Goal: Transaction & Acquisition: Purchase product/service

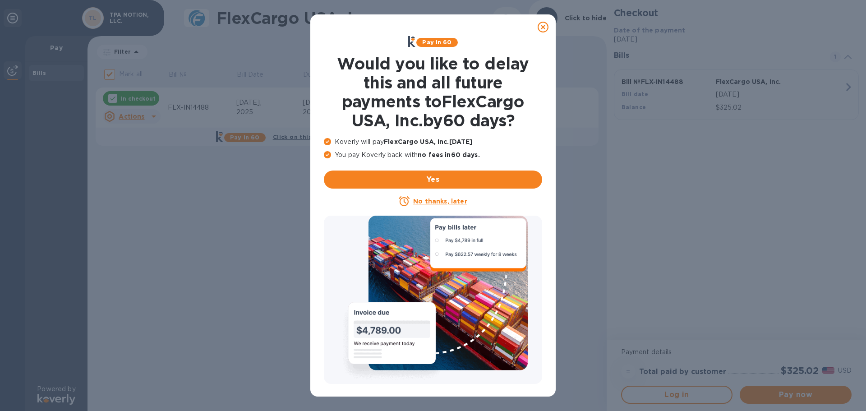
click at [542, 26] on icon at bounding box center [543, 27] width 11 height 11
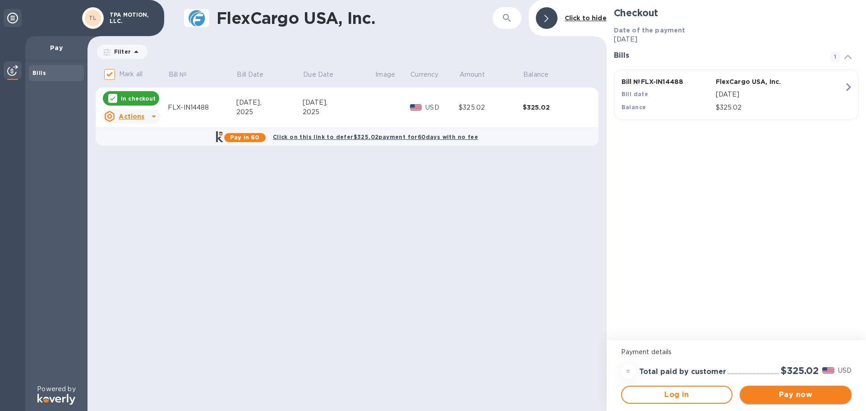
click at [809, 398] on span "Pay now" at bounding box center [795, 394] width 97 height 11
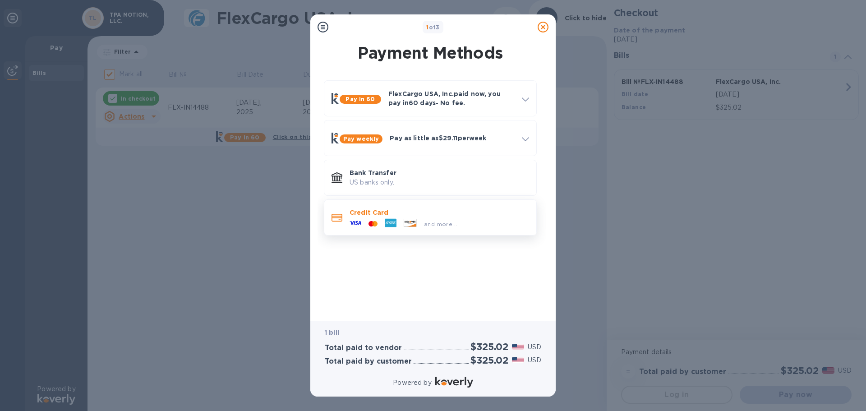
click at [373, 222] on icon at bounding box center [373, 223] width 2 height 4
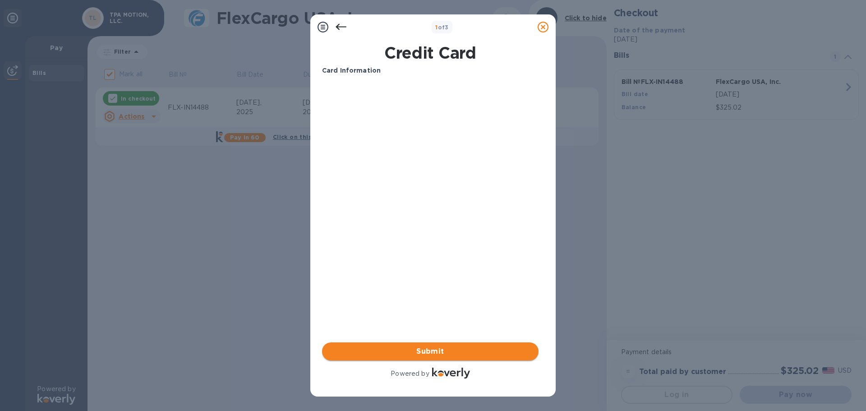
click at [389, 347] on span "Submit" at bounding box center [430, 351] width 202 height 11
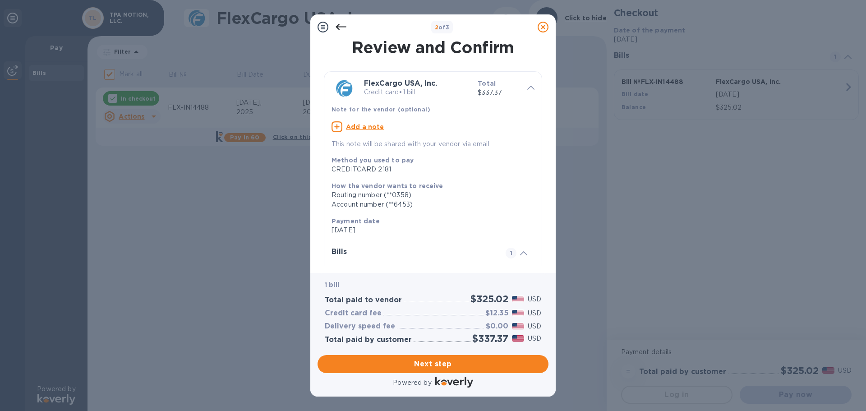
click at [336, 125] on icon at bounding box center [336, 126] width 11 height 11
click at [352, 128] on textarea at bounding box center [425, 128] width 189 height 8
type textarea "15050-1"
click at [427, 363] on span "Next step" at bounding box center [433, 364] width 216 height 11
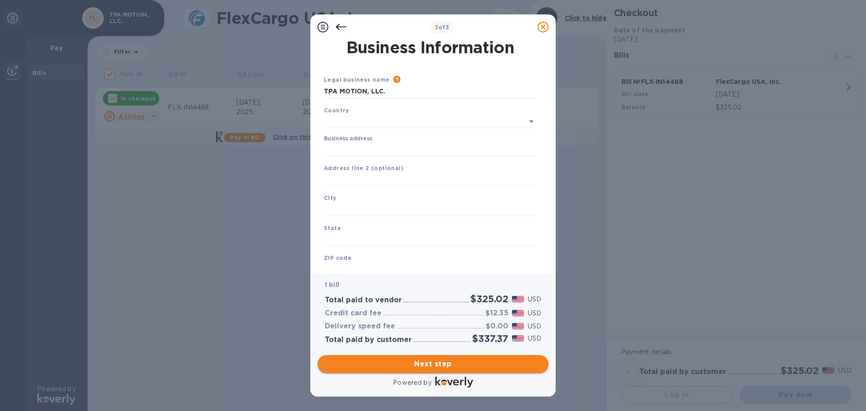
type input "United States"
click at [340, 151] on input "Business address" at bounding box center [430, 148] width 213 height 14
type input "4215 Pleasant Rd"
click at [337, 207] on input "text" at bounding box center [430, 208] width 213 height 14
type input "Fort Mill"
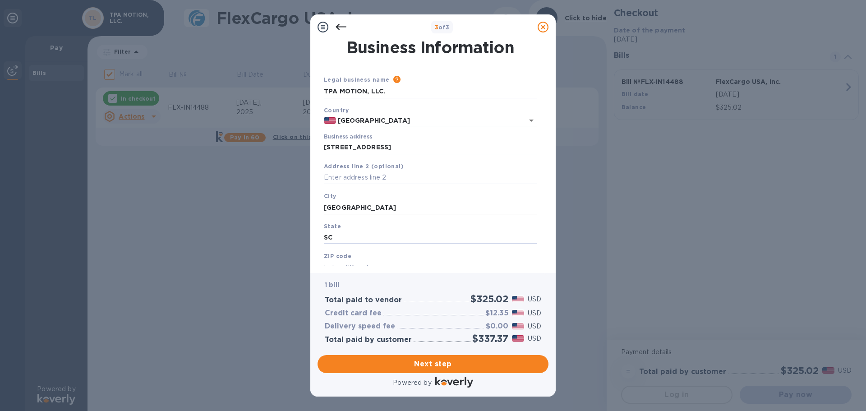
type input "SC"
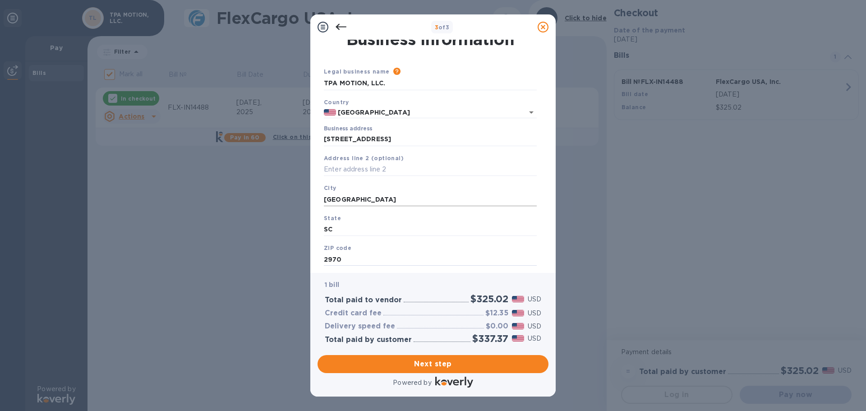
type input "29708"
click at [414, 363] on span "Next step" at bounding box center [433, 364] width 216 height 11
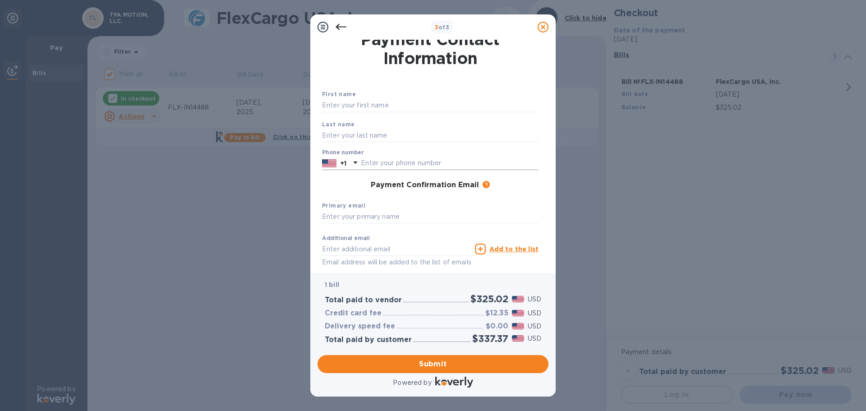
drag, startPoint x: 363, startPoint y: 109, endPoint x: 462, endPoint y: 157, distance: 109.5
click at [363, 109] on input "text" at bounding box center [430, 106] width 216 height 14
type input "Renee"
click at [332, 139] on input "text" at bounding box center [430, 136] width 216 height 14
type input "Smythers"
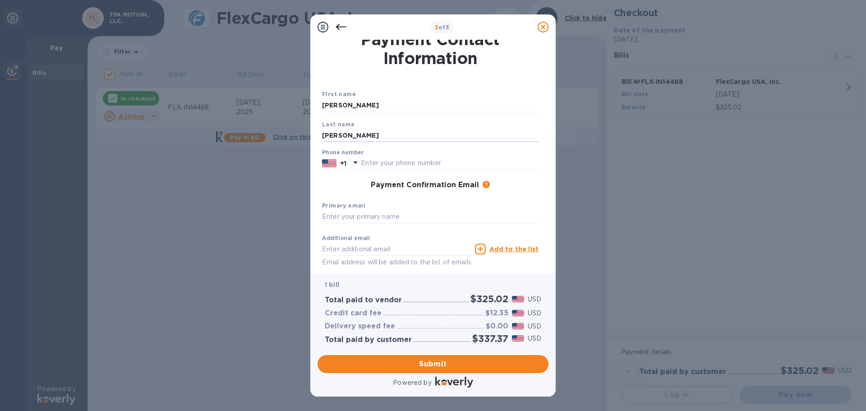
click at [346, 181] on div "Payment Confirmation Email The added email addresses will be used to send the p…" at bounding box center [430, 185] width 216 height 9
click at [371, 165] on input "text" at bounding box center [450, 163] width 178 height 14
type input "8002849784"
drag, startPoint x: 328, startPoint y: 219, endPoint x: 335, endPoint y: 225, distance: 9.0
click at [328, 219] on input "text" at bounding box center [430, 217] width 216 height 14
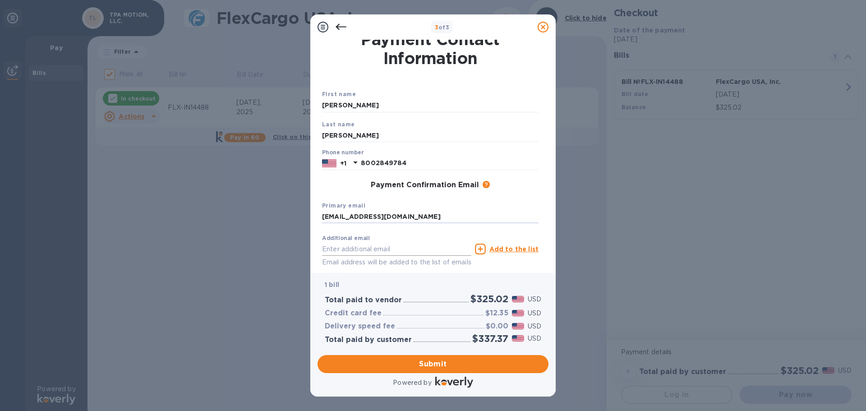
type input "rsmythers@tpamotion.com"
click at [340, 254] on input "text" at bounding box center [396, 249] width 149 height 14
type input "renee.smythers@acuvi.com"
click at [392, 360] on span "Submit" at bounding box center [433, 364] width 216 height 11
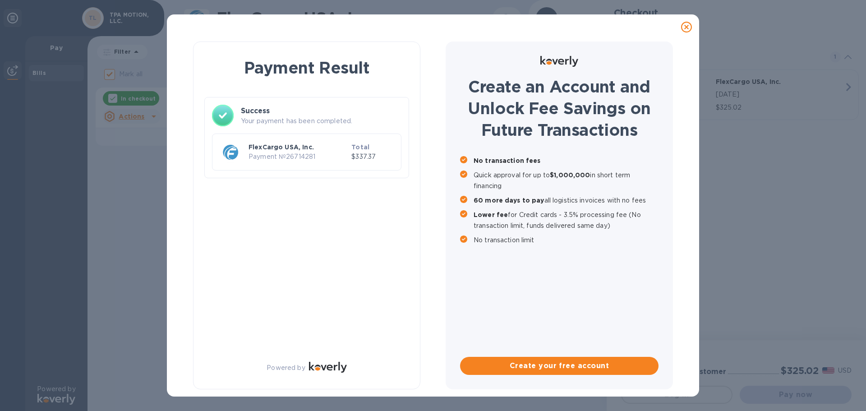
checkbox input "false"
click at [271, 120] on p "Your payment has been completed." at bounding box center [321, 120] width 161 height 9
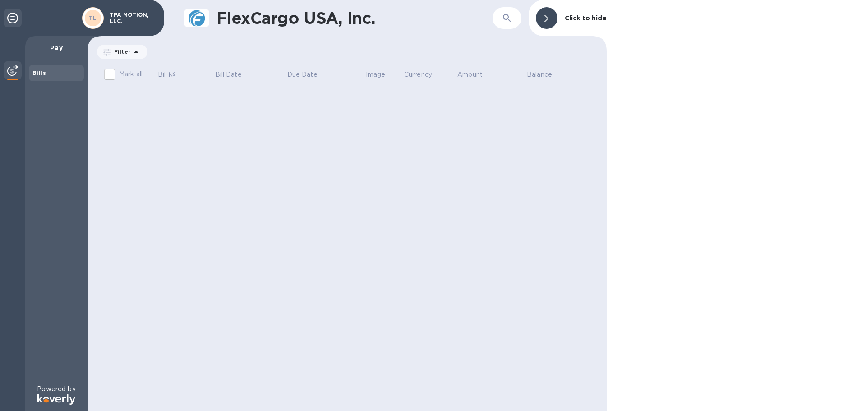
click at [51, 69] on div "Bills" at bounding box center [56, 73] width 48 height 9
click at [55, 47] on p "Pay" at bounding box center [56, 47] width 48 height 9
